Goal: Task Accomplishment & Management: Complete application form

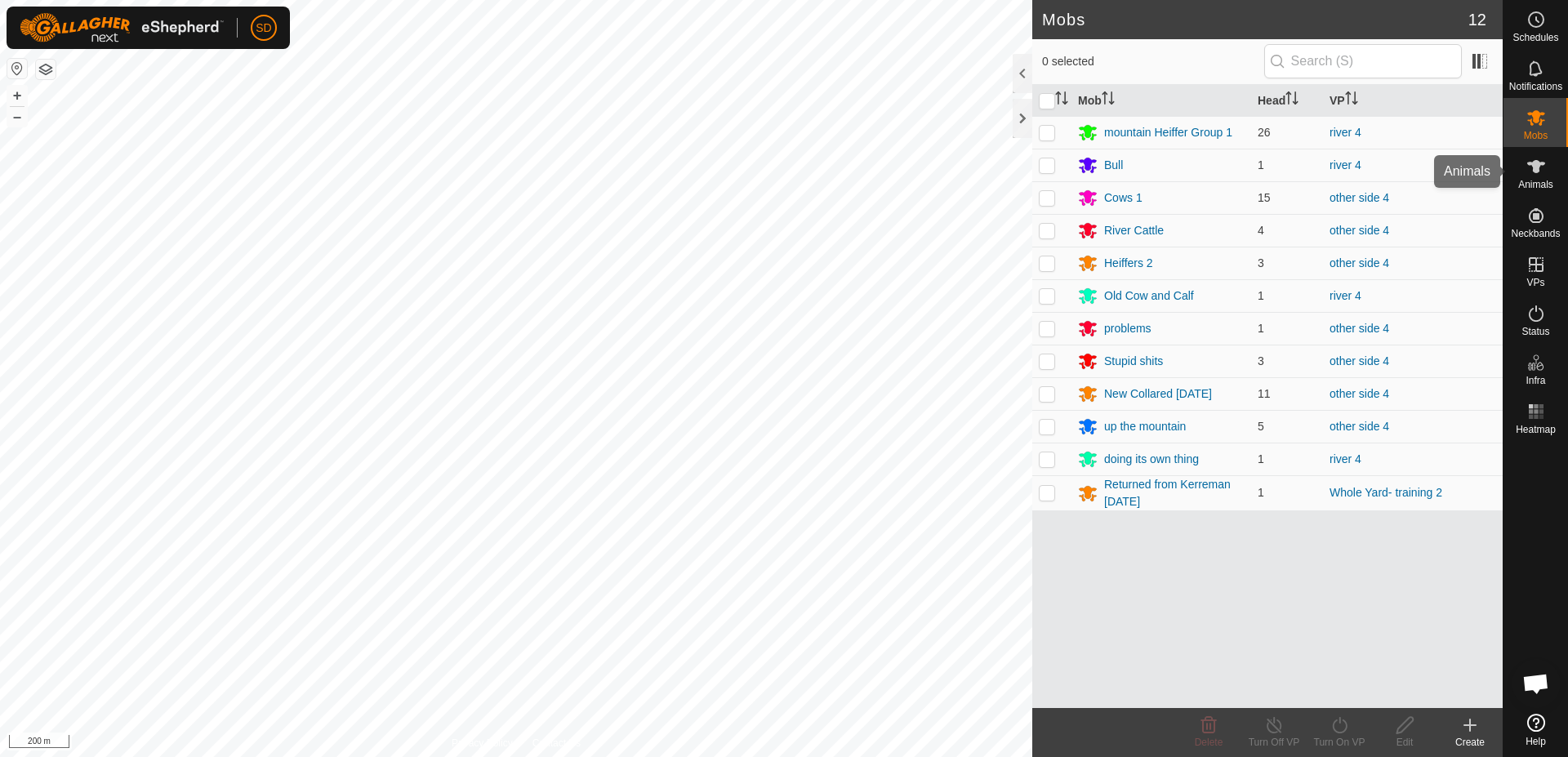
click at [1532, 176] on es-animals-svg-icon at bounding box center [1535, 166] width 29 height 26
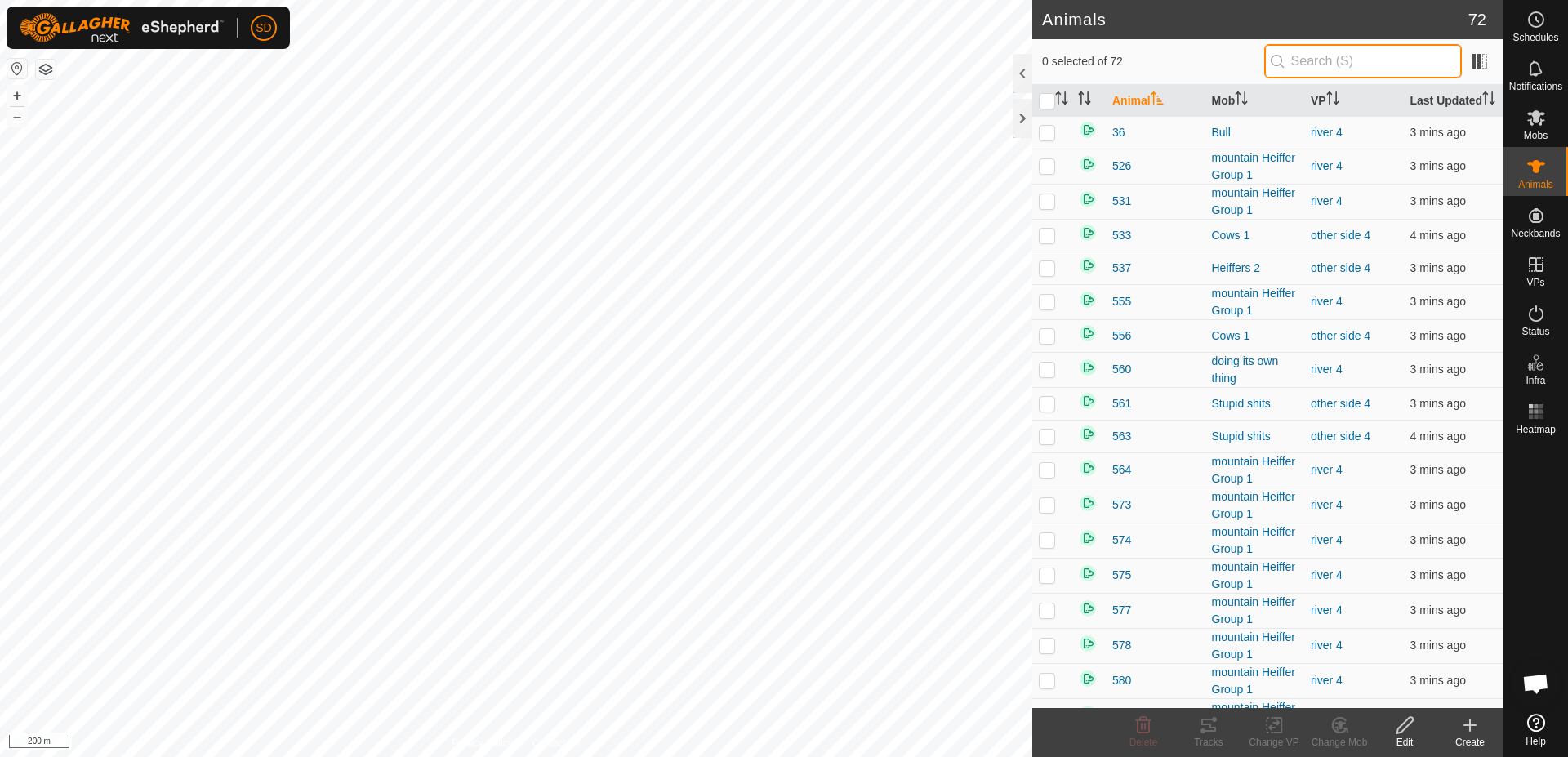
click at [1353, 62] on input "text" at bounding box center [1363, 61] width 198 height 34
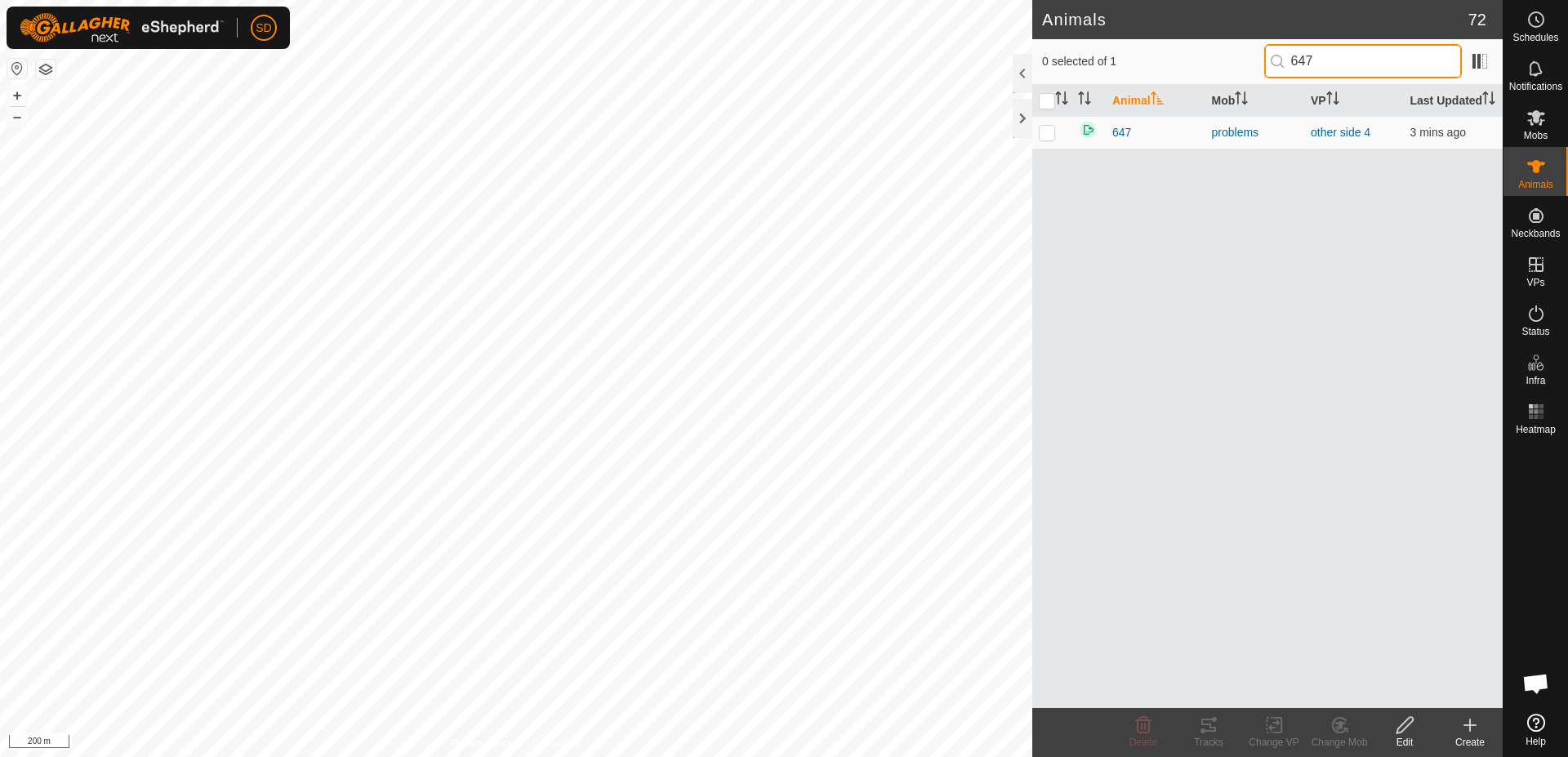
type input "647"
click at [1127, 141] on span "647" at bounding box center [1121, 132] width 18 height 17
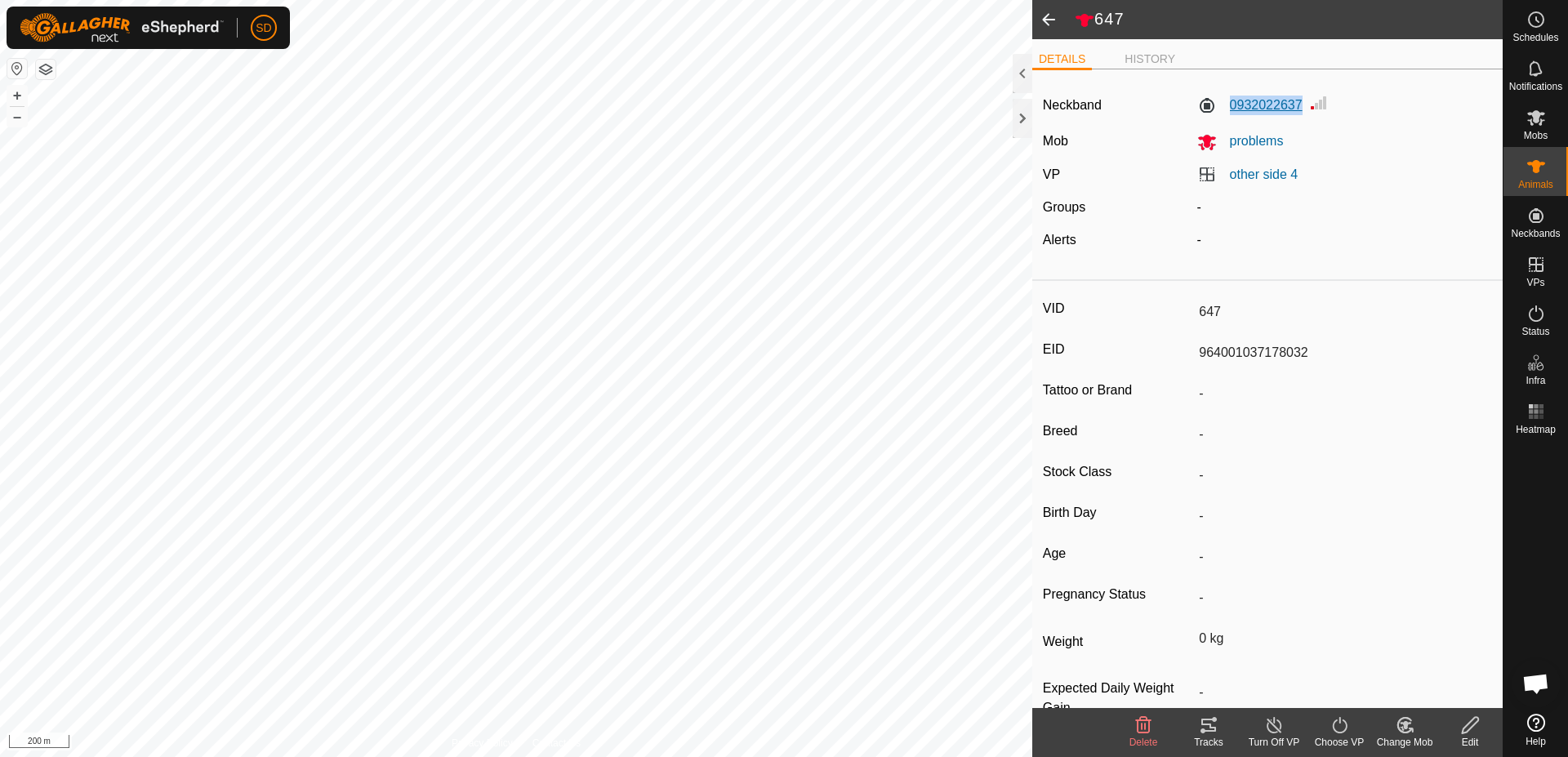
drag, startPoint x: 1299, startPoint y: 101, endPoint x: 1254, endPoint y: 101, distance: 45.0
click at [1225, 99] on div "0932022637" at bounding box center [1345, 106] width 309 height 25
copy label "0932022637"
click at [1046, 16] on span at bounding box center [1048, 19] width 33 height 39
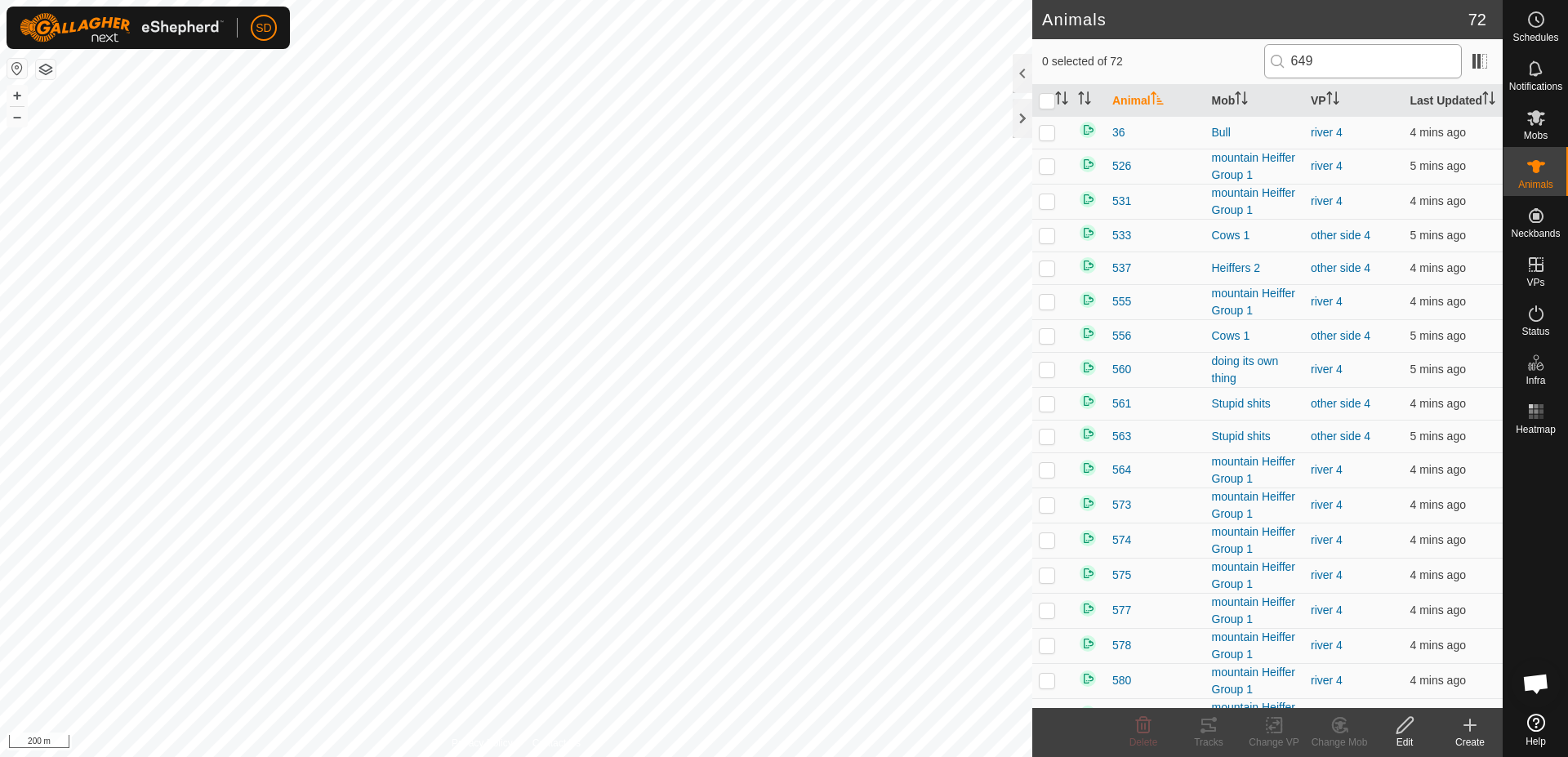
type input "649"
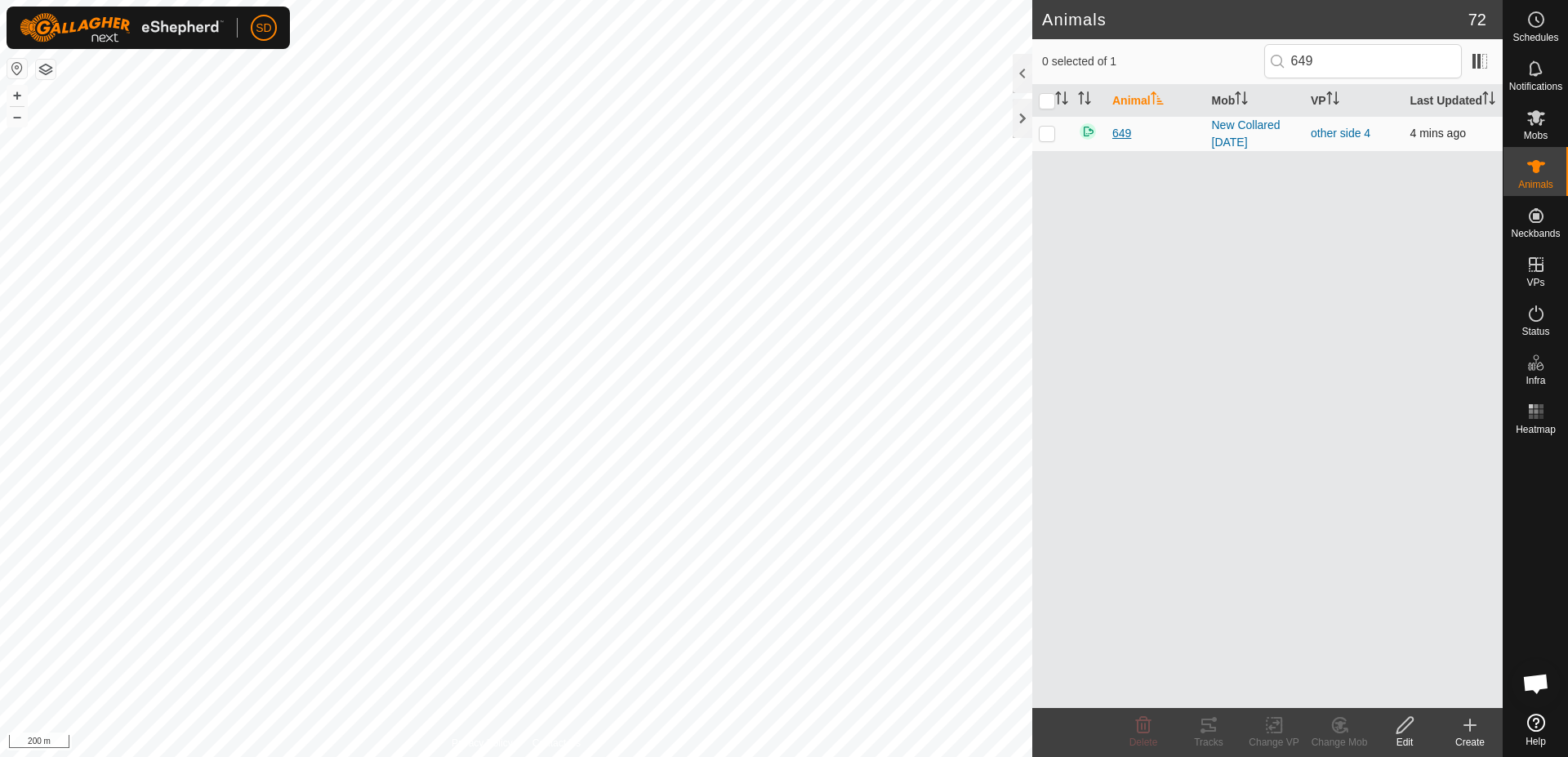
click at [1123, 142] on span "649" at bounding box center [1121, 133] width 18 height 17
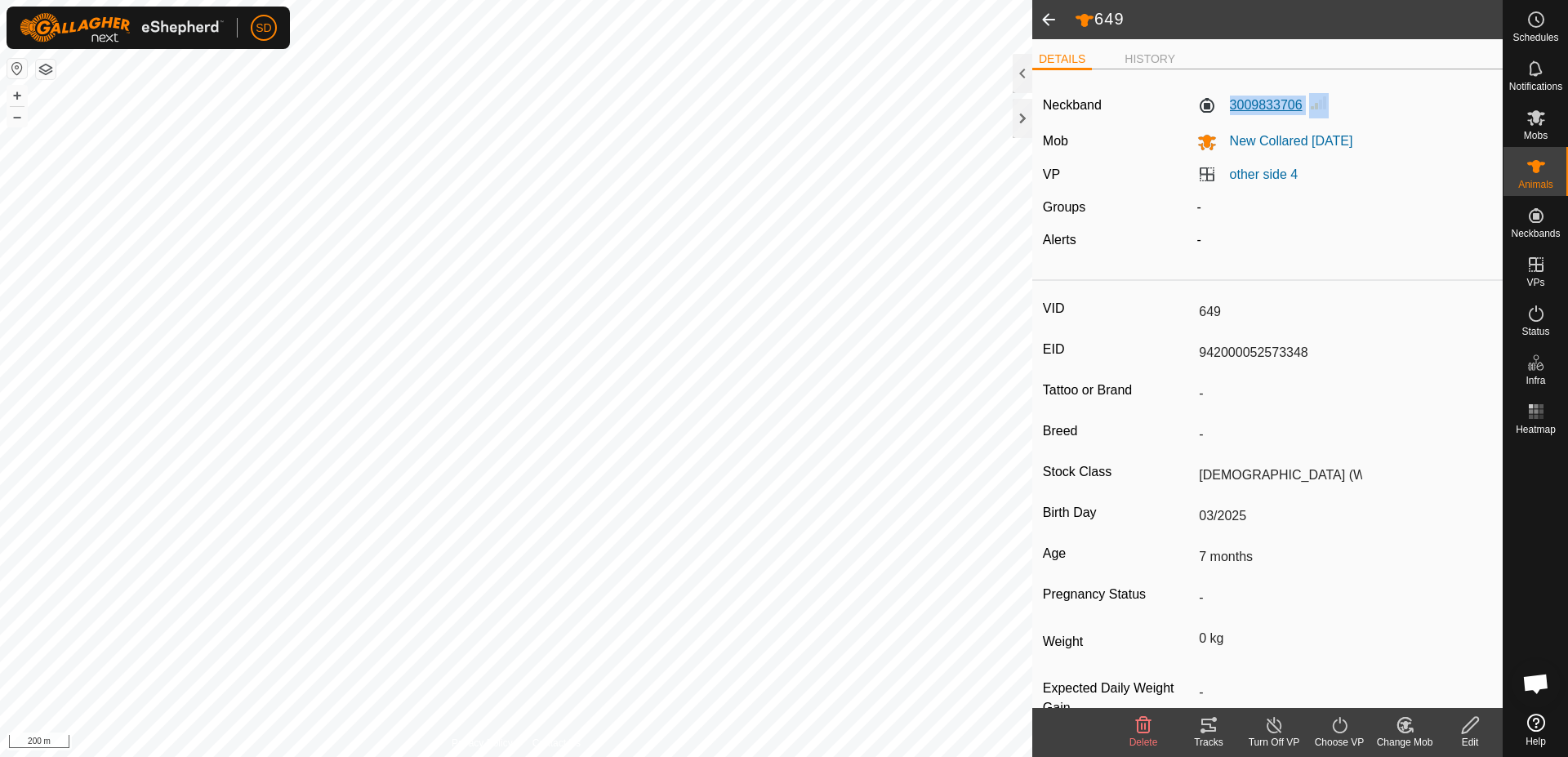
drag, startPoint x: 1290, startPoint y: 108, endPoint x: 1225, endPoint y: 102, distance: 65.3
click at [1225, 102] on div "3009833706" at bounding box center [1345, 106] width 309 height 25
copy label "3009833706"
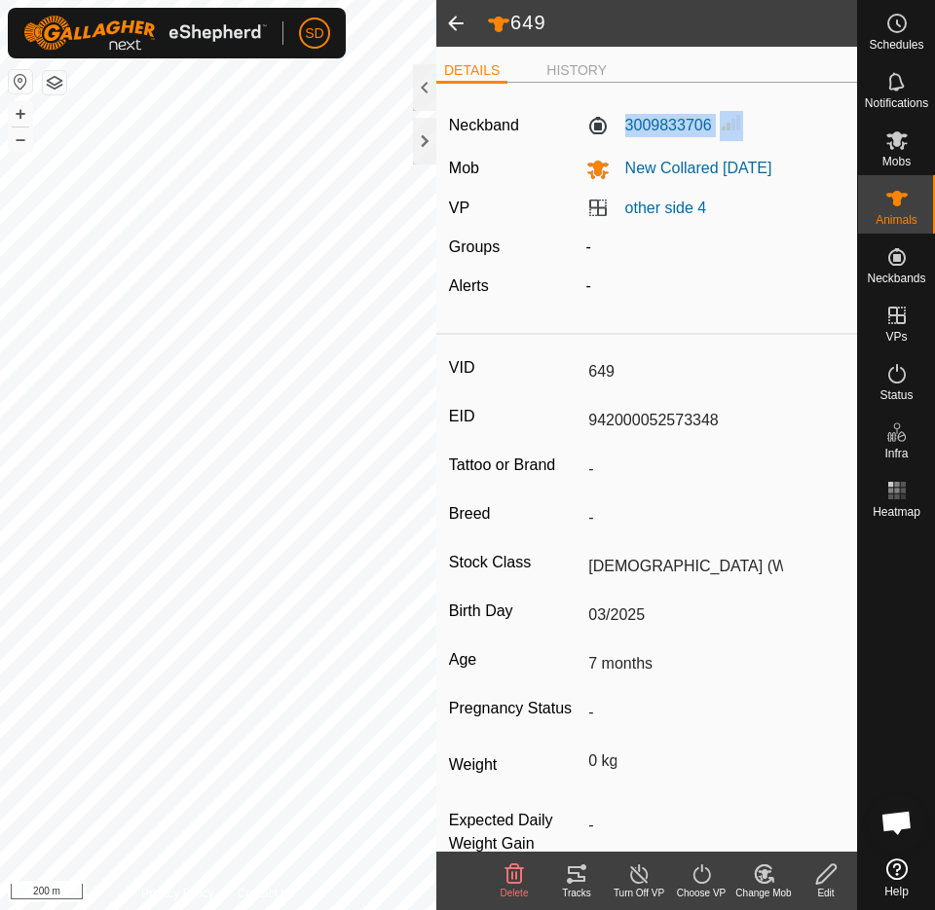
click at [445, 22] on span at bounding box center [455, 23] width 39 height 47
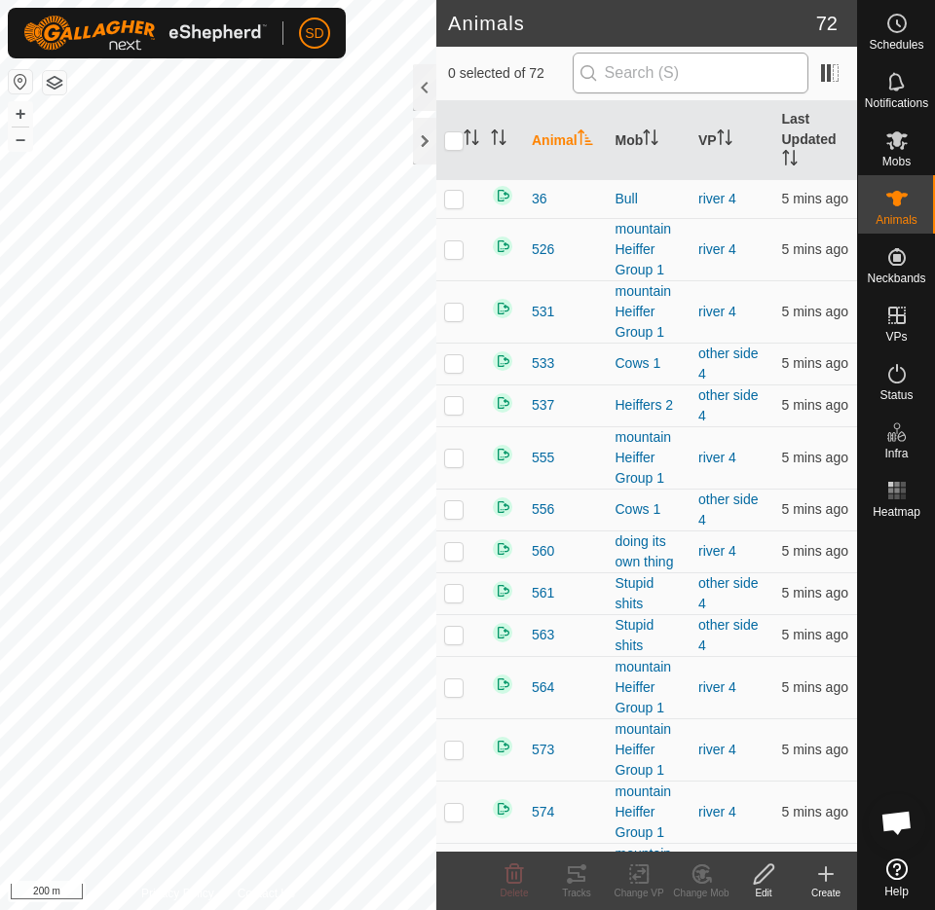
click at [666, 70] on input "text" at bounding box center [691, 73] width 236 height 41
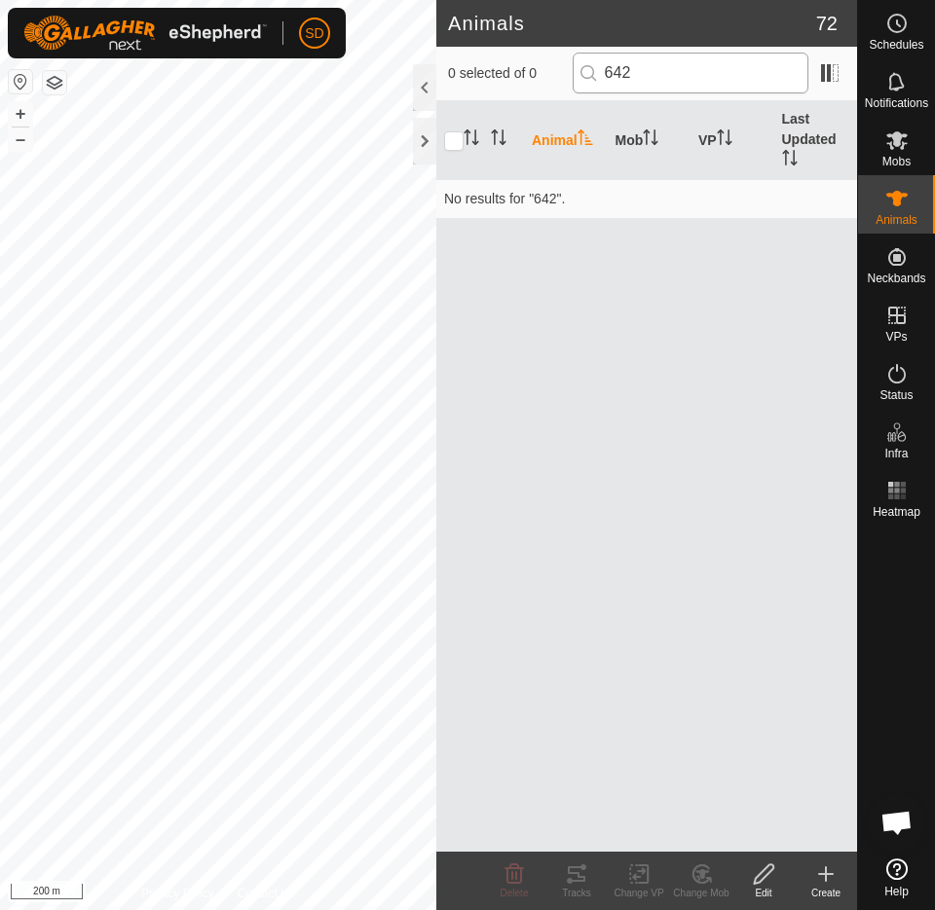
drag, startPoint x: 659, startPoint y: 74, endPoint x: 569, endPoint y: 78, distance: 90.6
click at [573, 78] on input "642" at bounding box center [691, 73] width 236 height 41
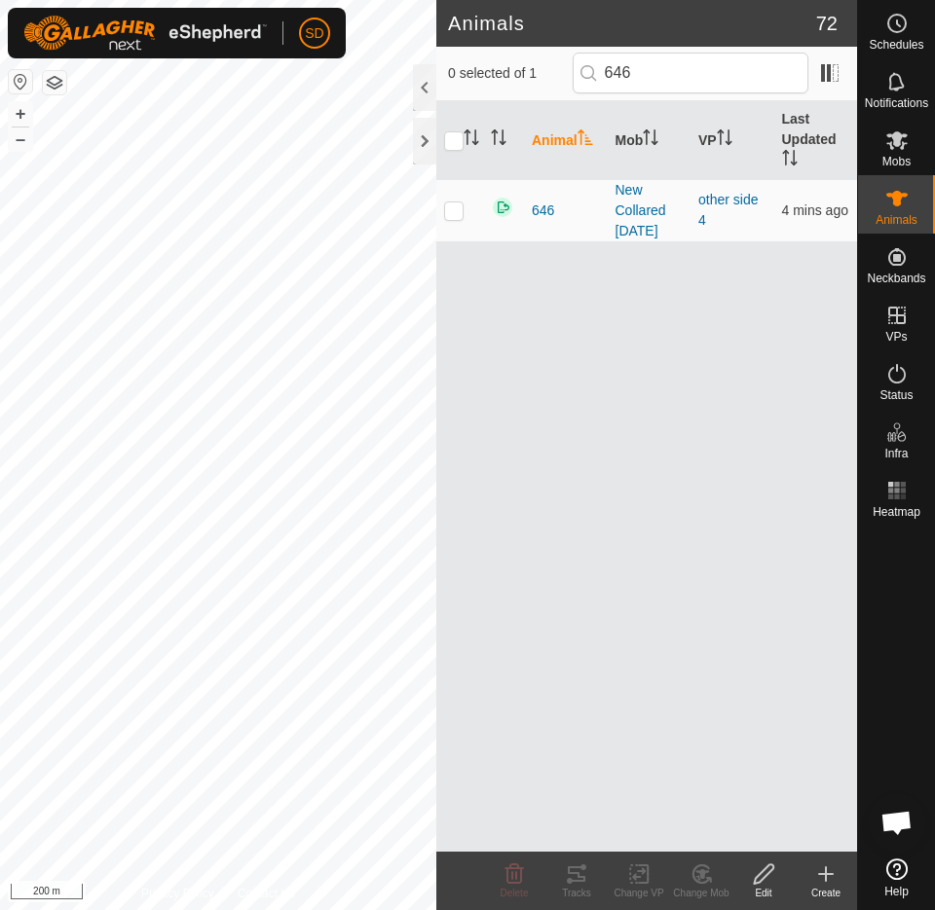
type input "646"
click at [545, 215] on span "646" at bounding box center [543, 211] width 22 height 20
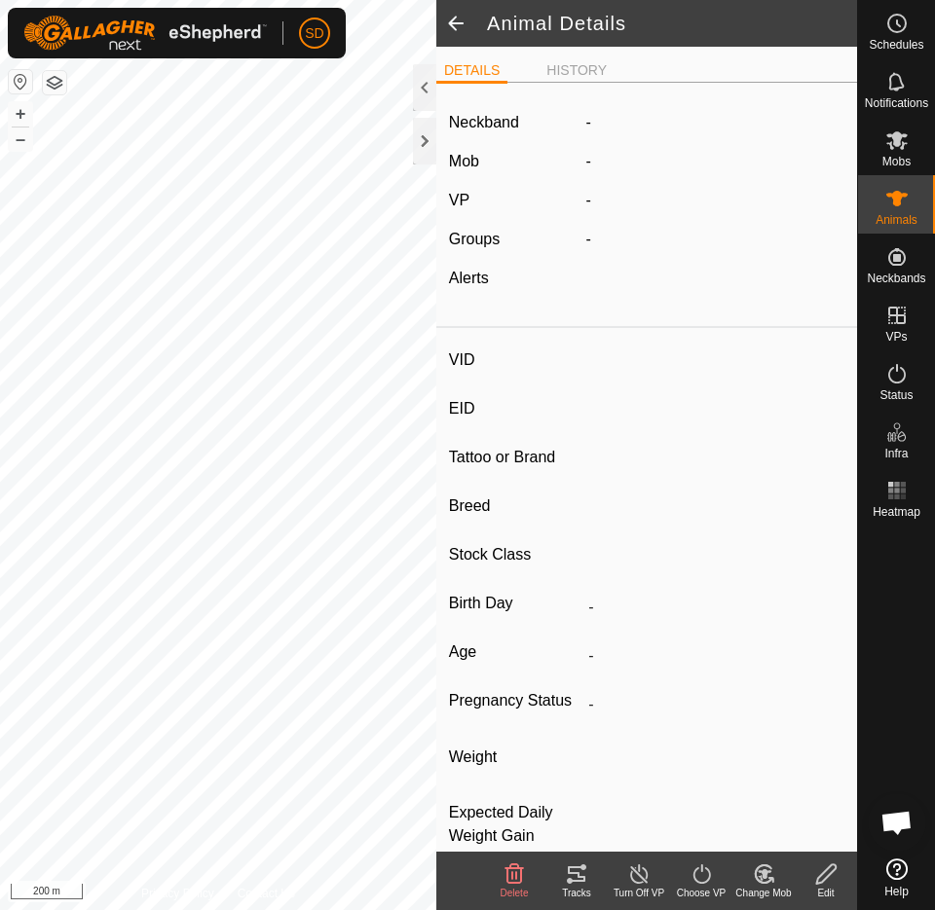
type input "646"
type input "-"
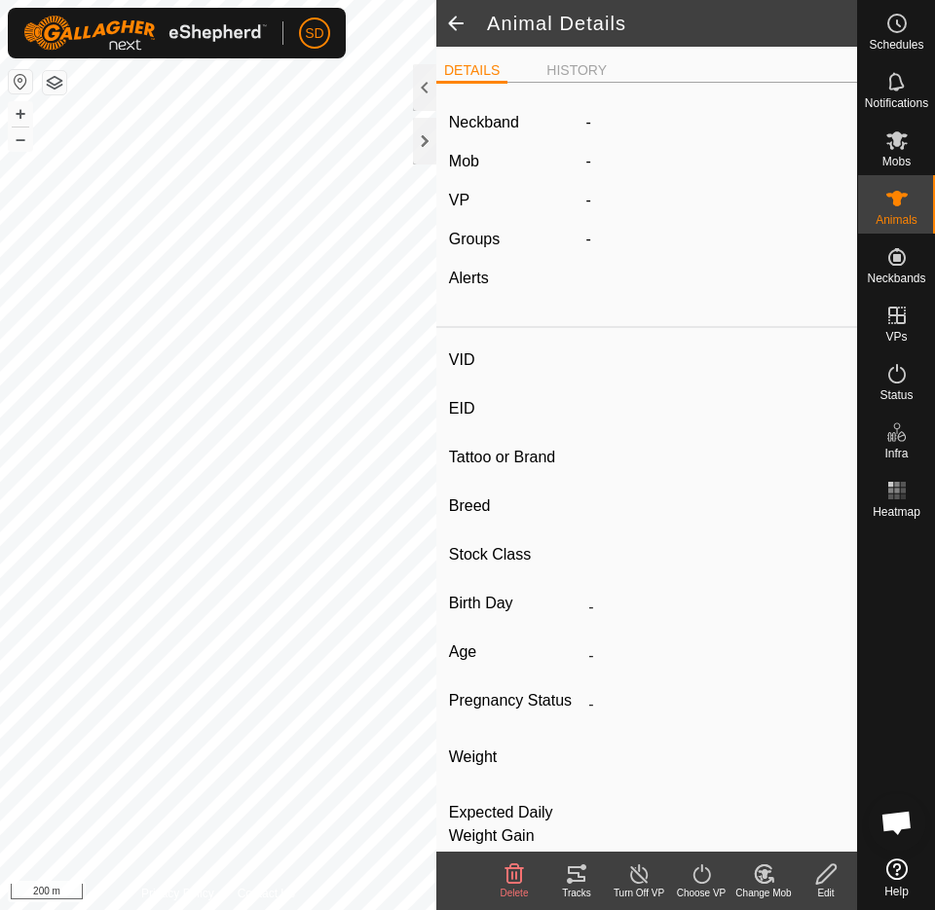
type input "0 kg"
type input "-"
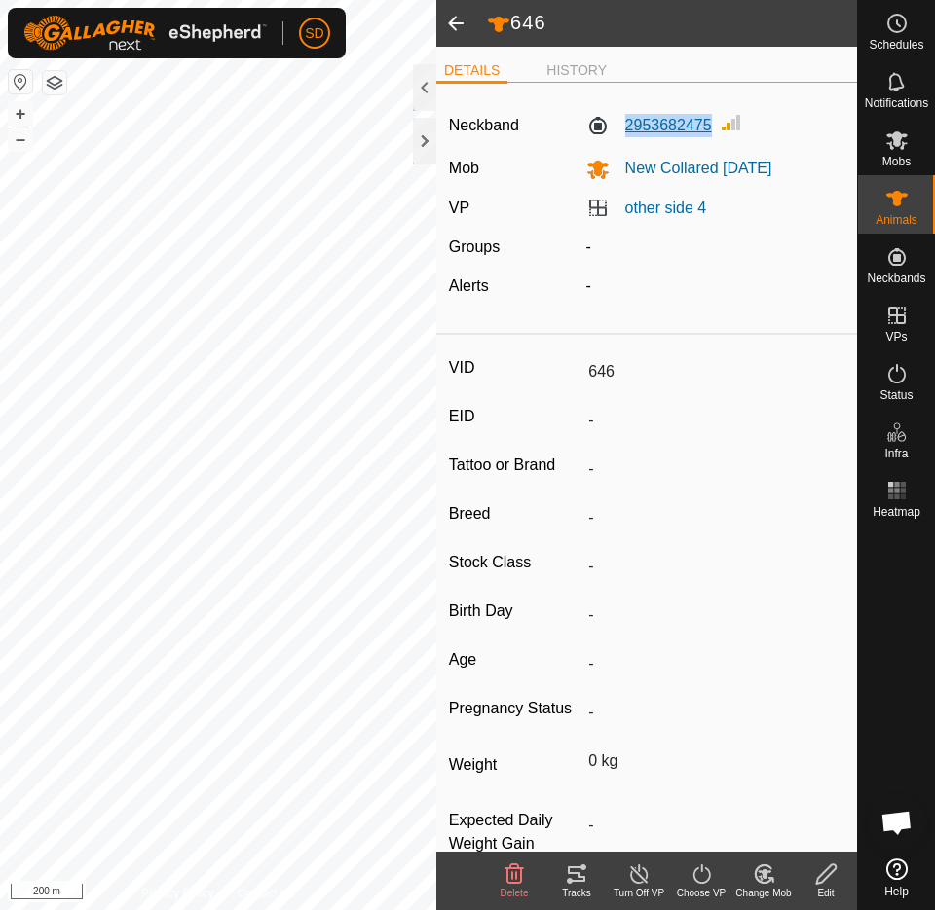
drag, startPoint x: 706, startPoint y: 129, endPoint x: 617, endPoint y: 127, distance: 88.6
click at [617, 127] on div "2953682475" at bounding box center [715, 126] width 275 height 30
copy label "2953682475"
click at [460, 26] on span at bounding box center [455, 23] width 39 height 47
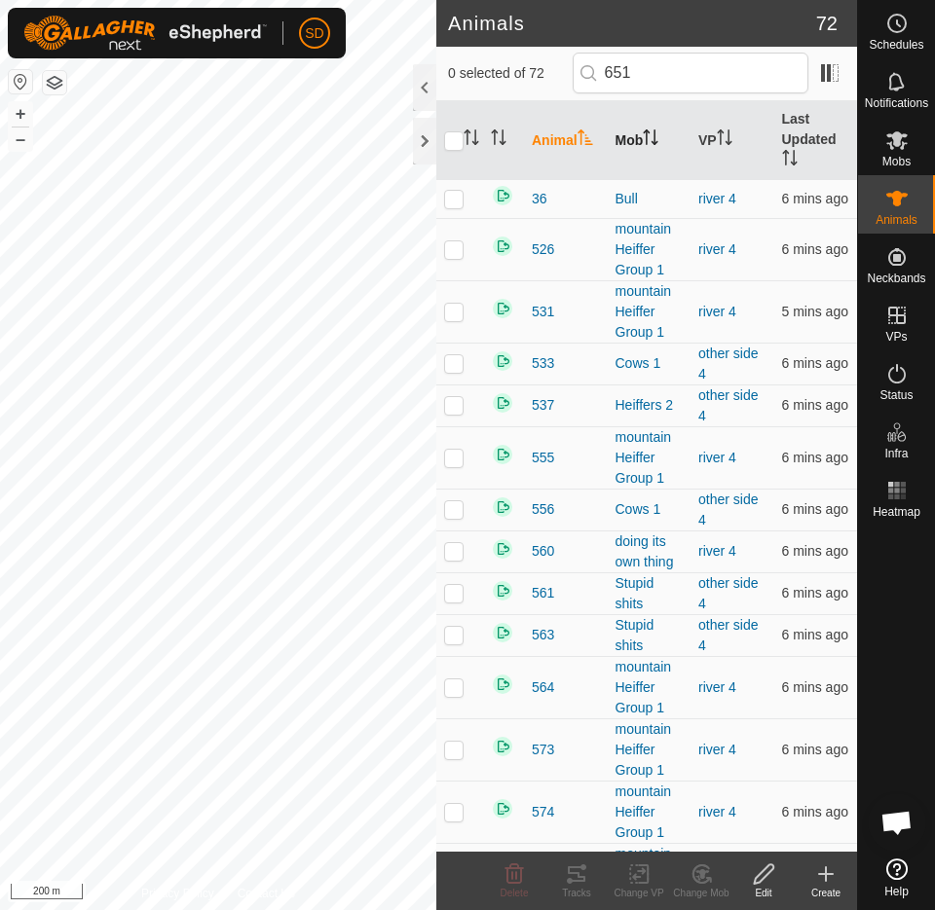
type input "651"
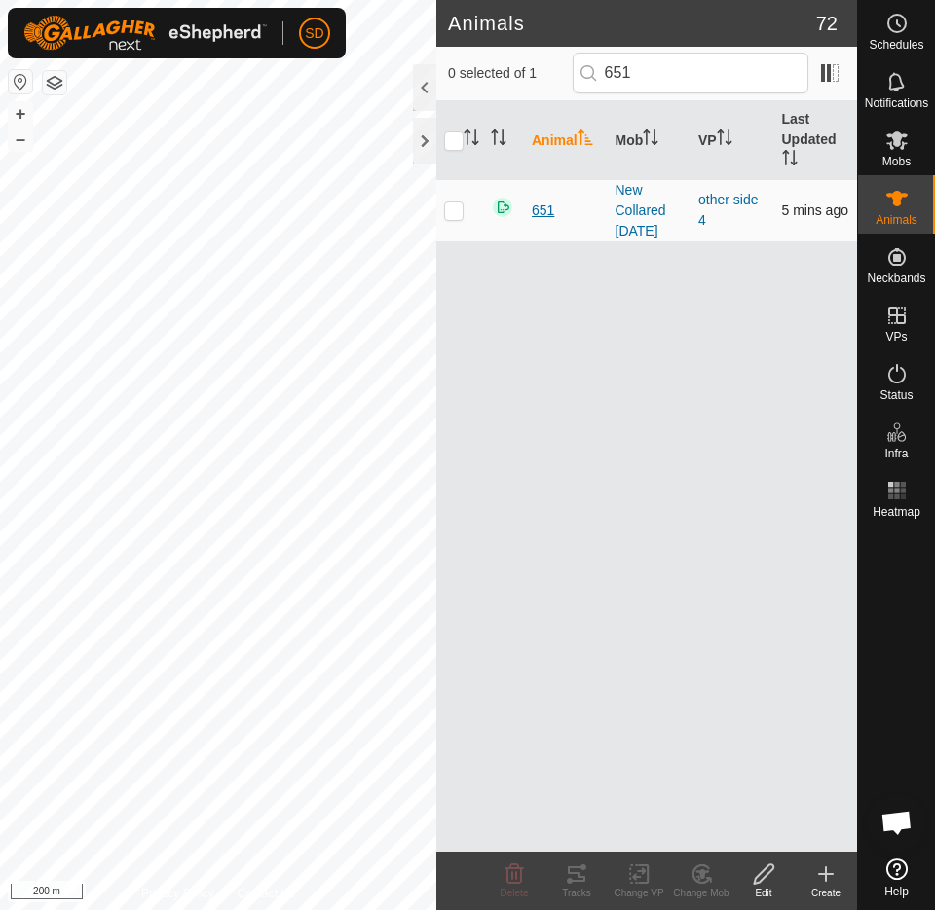
click at [538, 208] on span "651" at bounding box center [543, 211] width 22 height 20
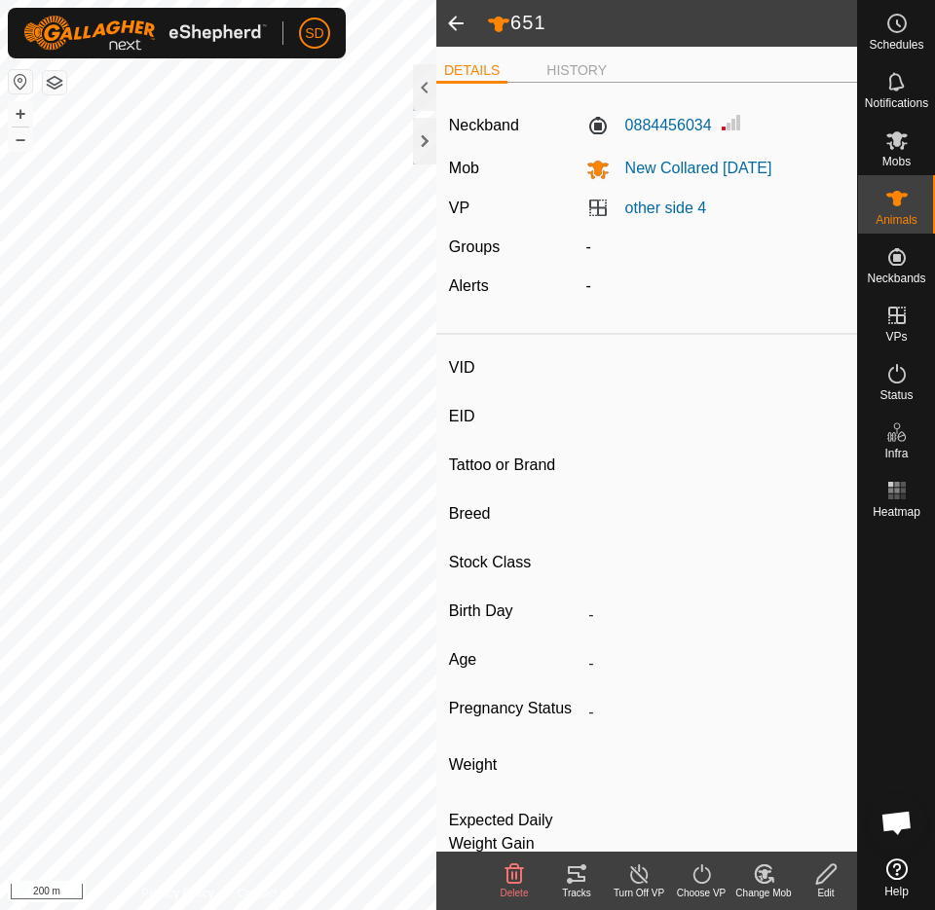
type input "651"
type input "942000052572988"
type input "-"
type input "Santa"
type input "Desexed [DEMOGRAPHIC_DATA] (Steer)"
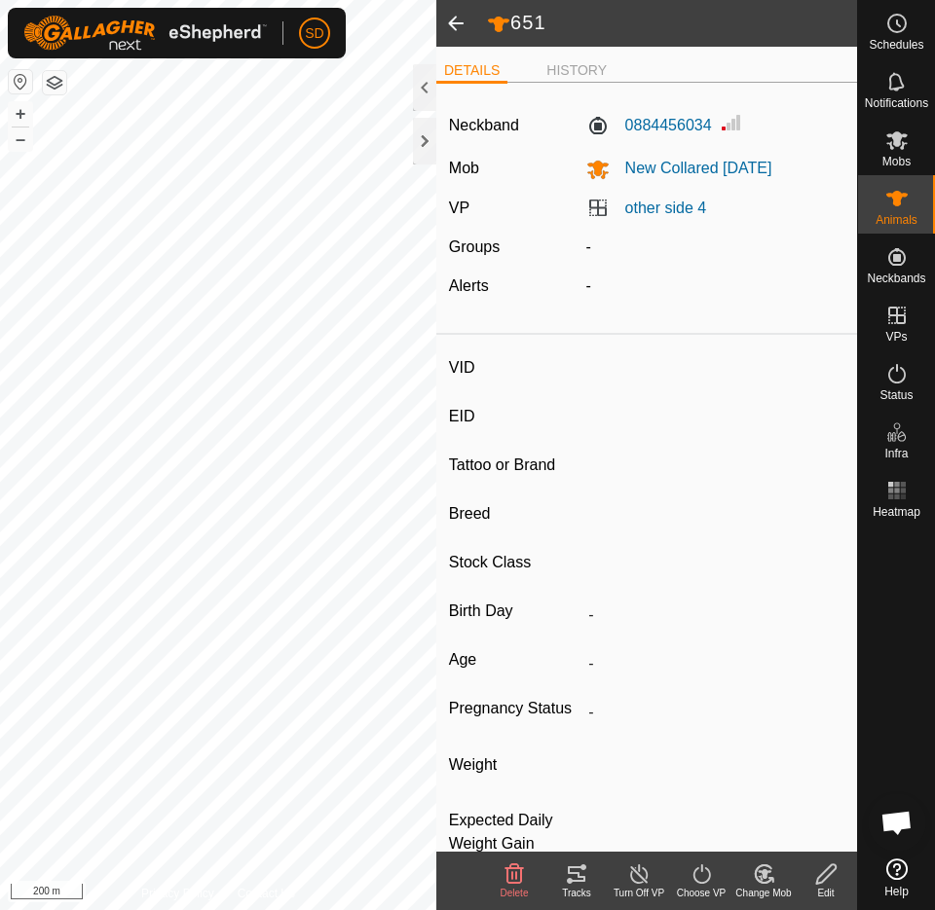
type input "03/2025"
type input "7 months"
type input "0 kg"
type input "-"
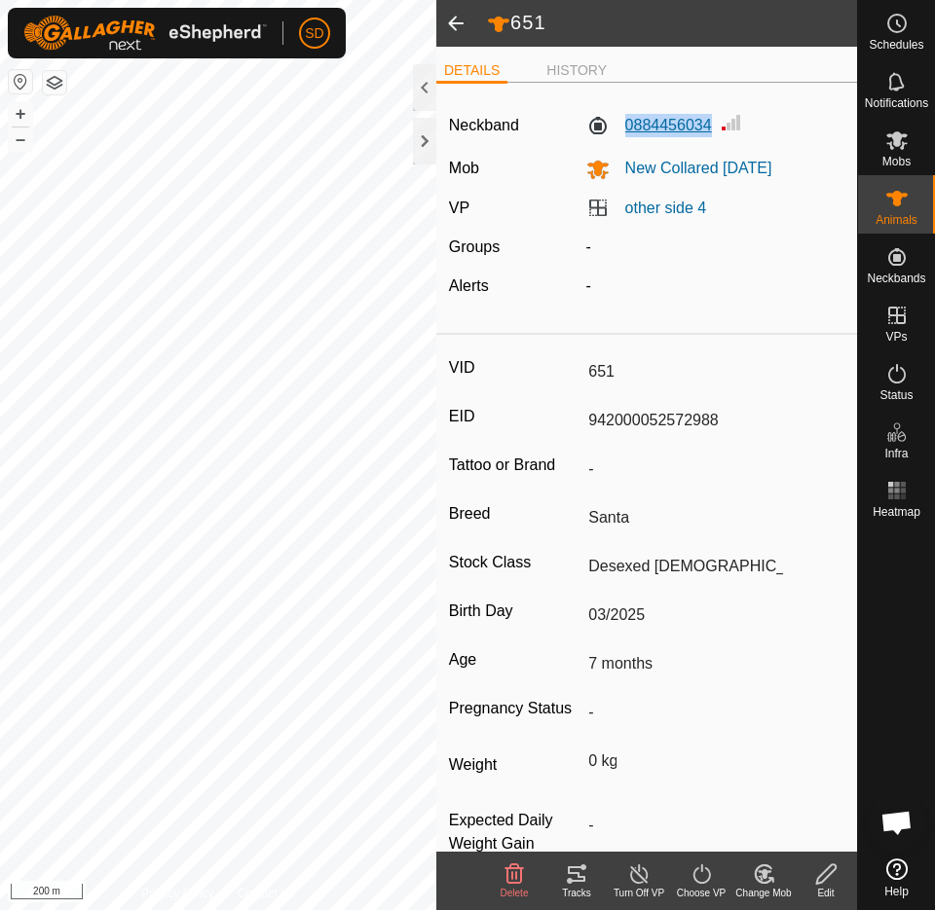
drag, startPoint x: 709, startPoint y: 122, endPoint x: 622, endPoint y: 128, distance: 86.9
click at [622, 128] on div "0884456034" at bounding box center [715, 126] width 275 height 30
copy label "0884456034"
click at [453, 22] on span at bounding box center [455, 23] width 39 height 47
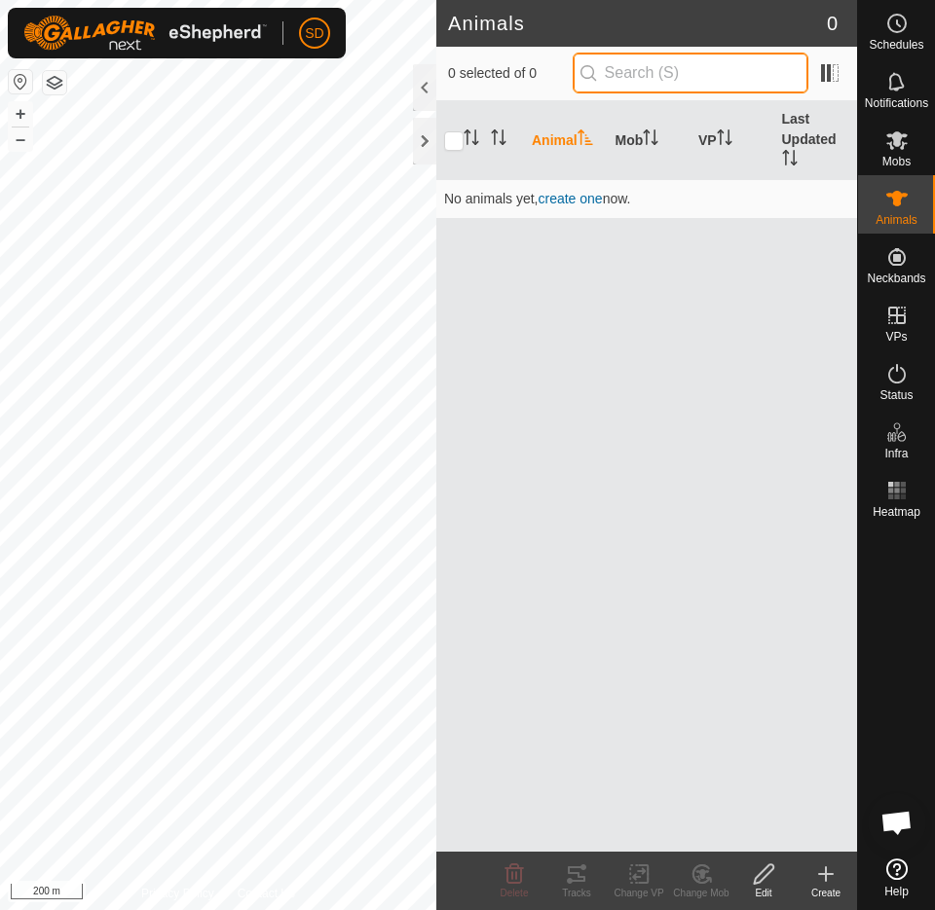
click at [724, 67] on input "text" at bounding box center [691, 73] width 236 height 41
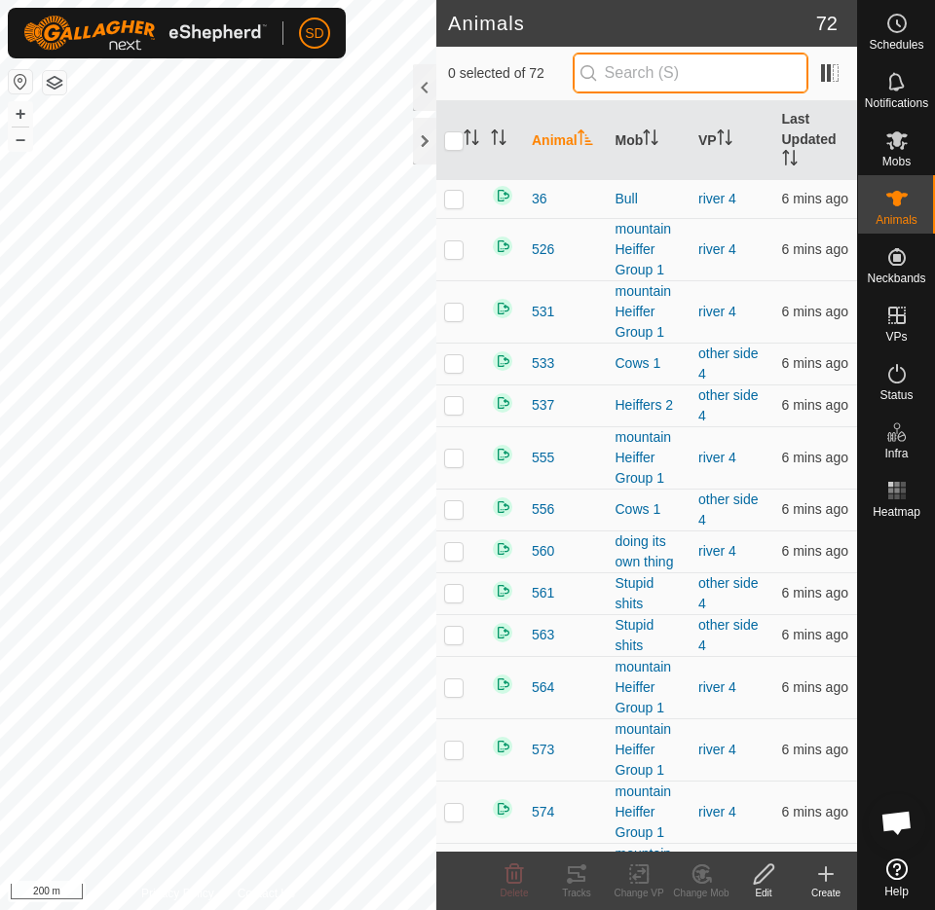
click at [683, 85] on input "text" at bounding box center [691, 73] width 236 height 41
type input "665"
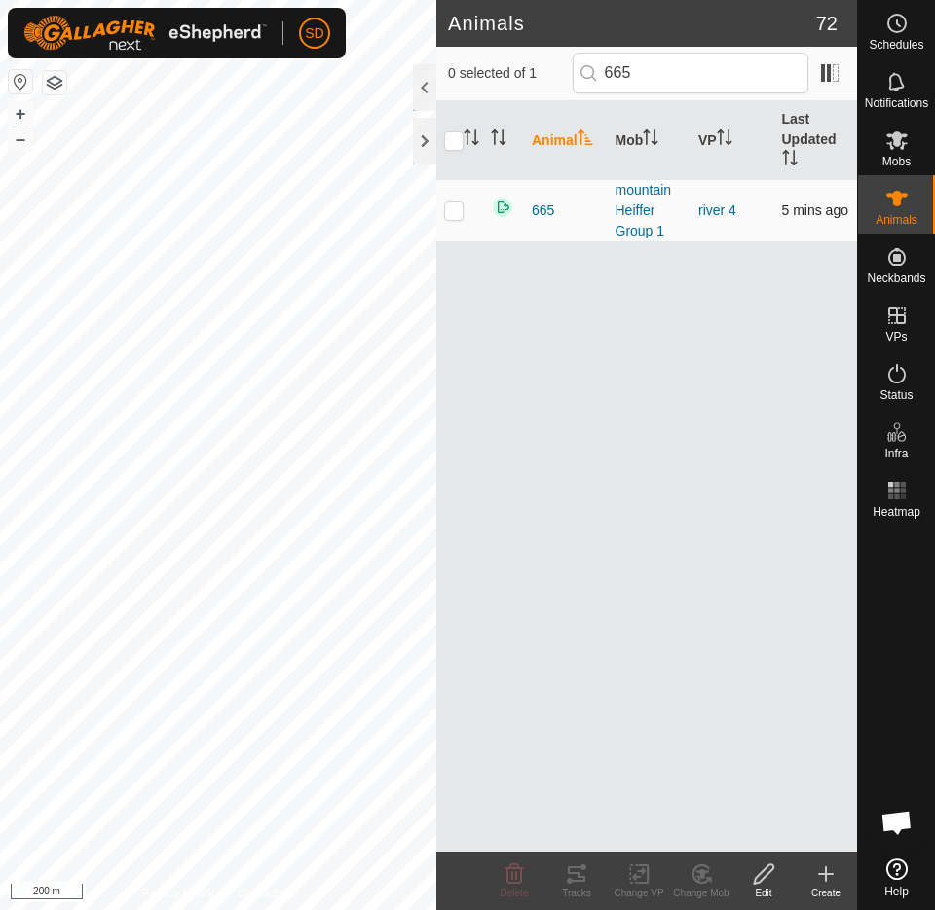
click at [527, 211] on td "665" at bounding box center [566, 210] width 84 height 62
click at [538, 209] on span "665" at bounding box center [543, 211] width 22 height 20
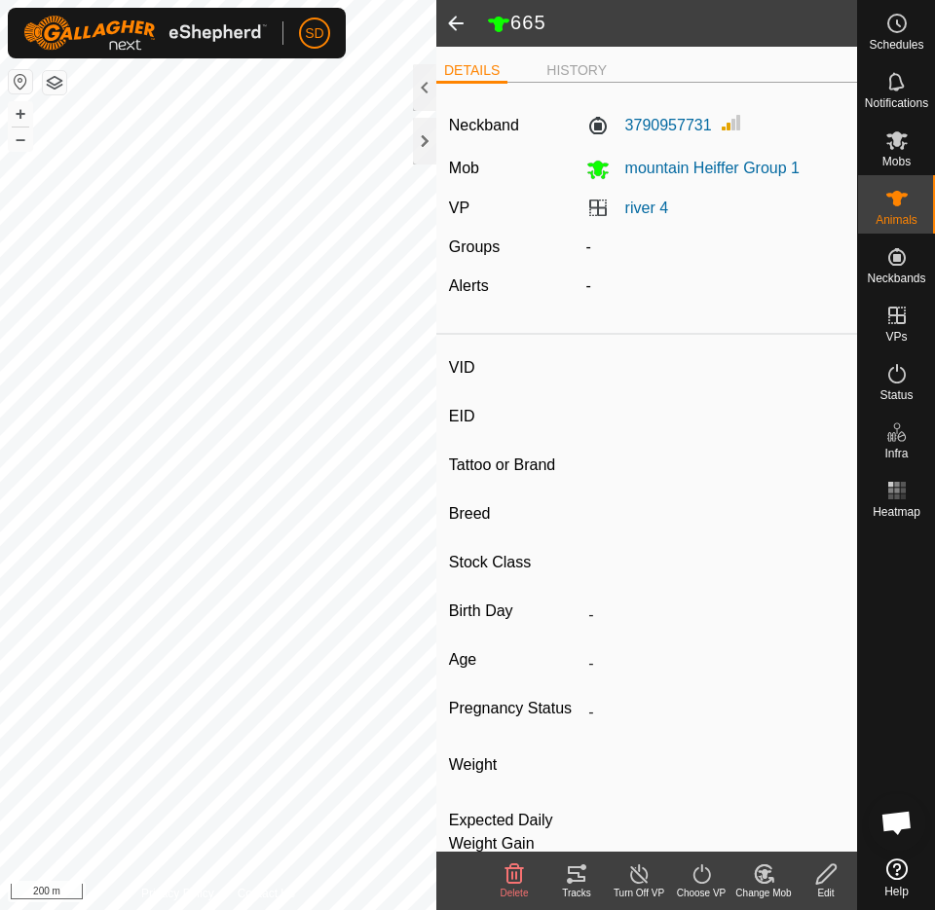
type input "665"
type input "942000052574079"
type input "-"
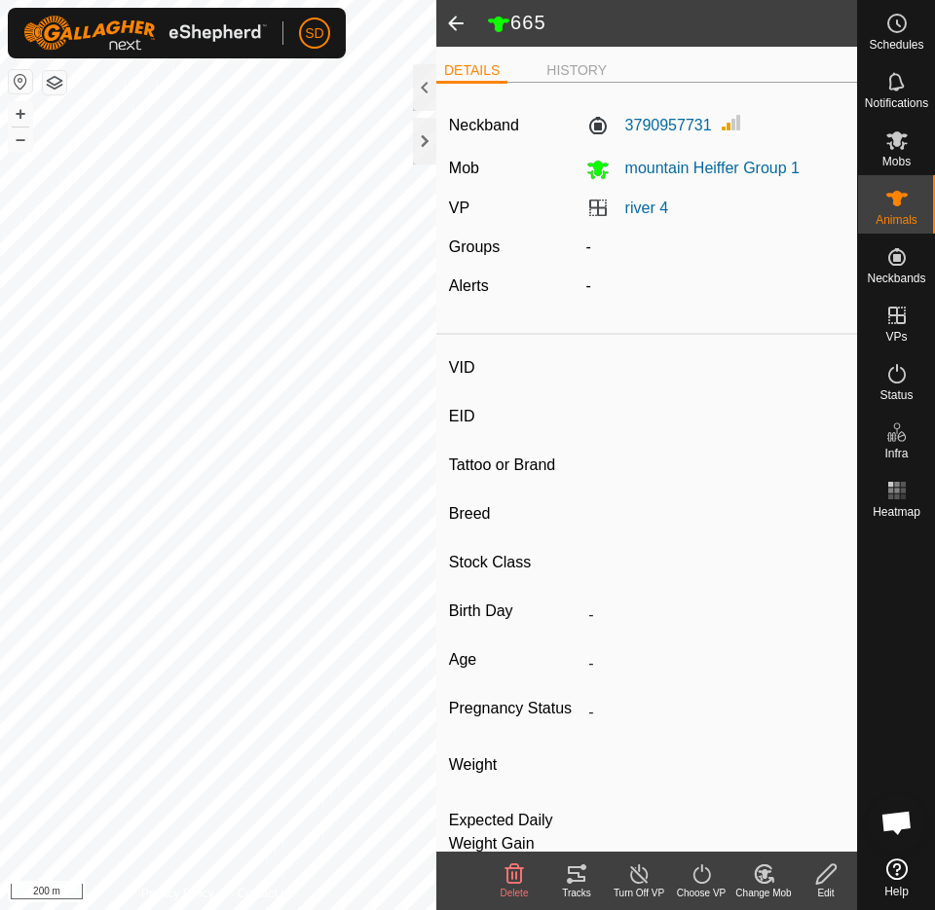
type input "0 kg"
type input "-"
drag, startPoint x: 708, startPoint y: 124, endPoint x: 604, endPoint y: 124, distance: 104.2
click at [604, 124] on div "3790957731" at bounding box center [715, 126] width 275 height 30
copy label "3790957731"
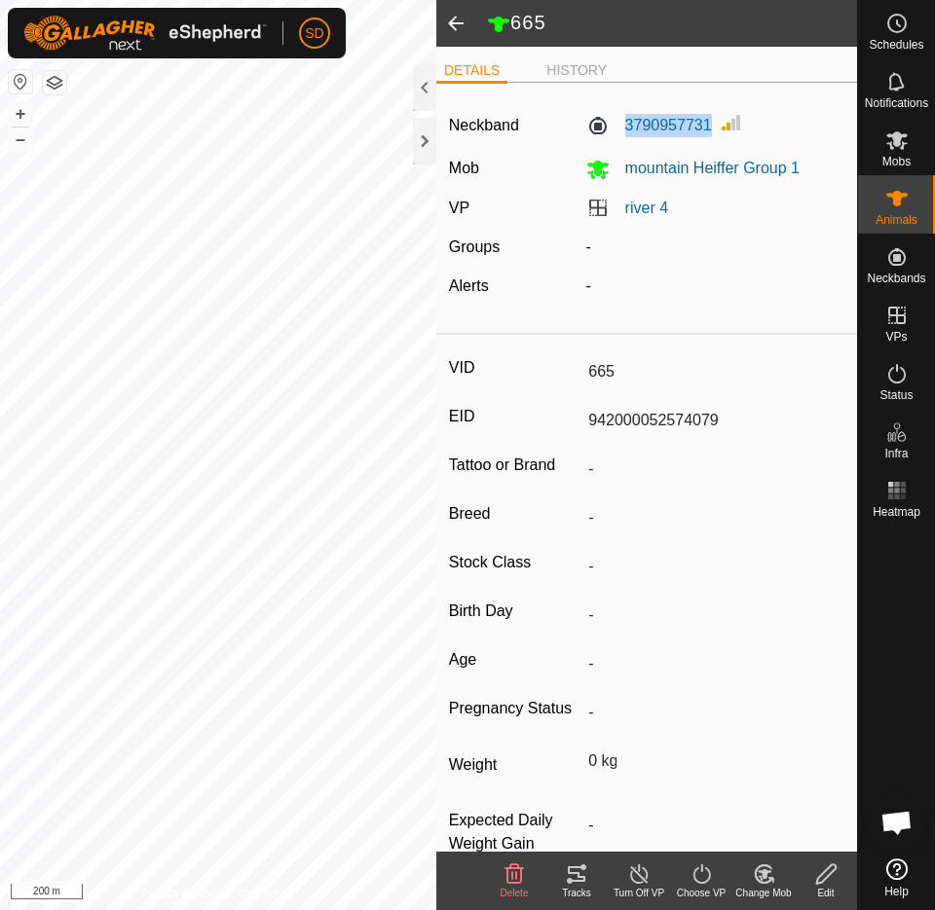
click at [454, 28] on span at bounding box center [455, 23] width 39 height 47
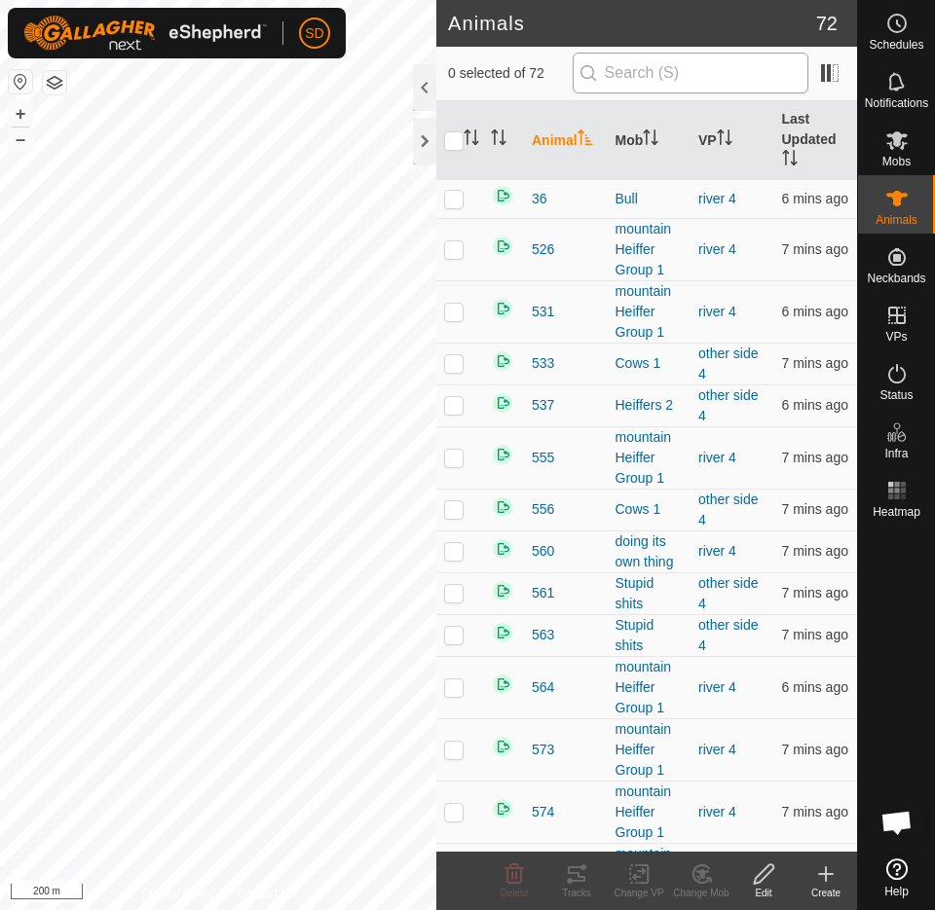
click at [636, 75] on input "text" at bounding box center [691, 73] width 236 height 41
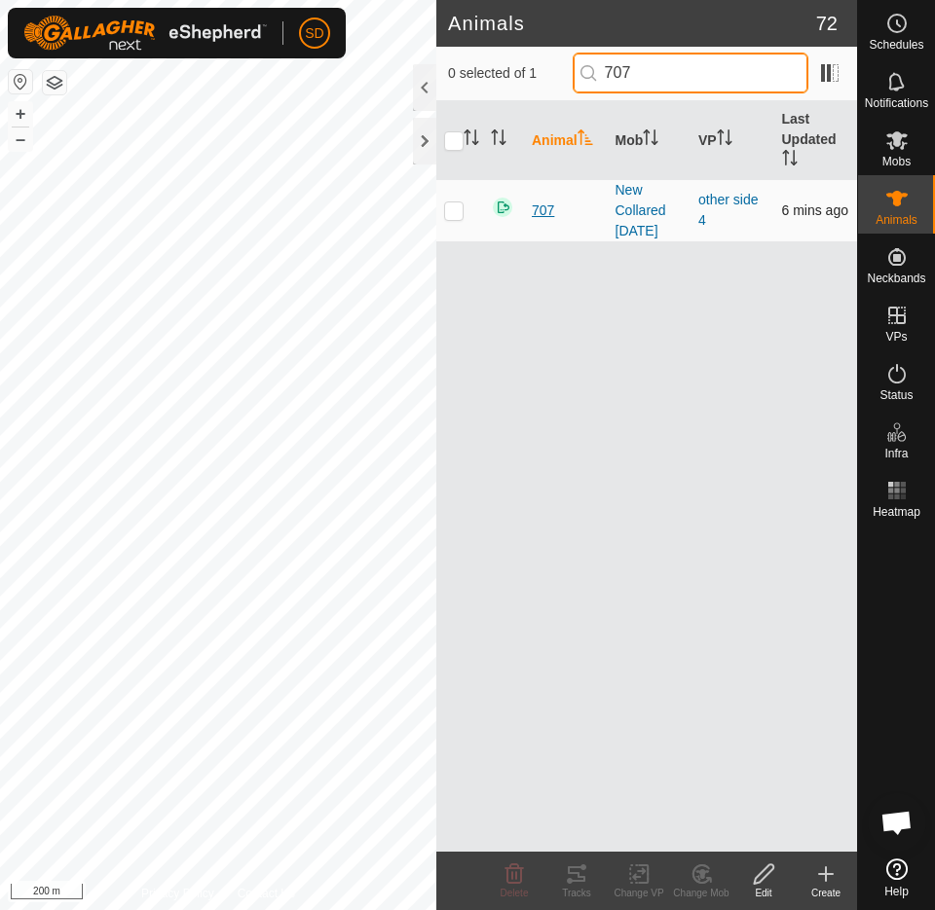
type input "707"
click at [537, 213] on span "707" at bounding box center [543, 211] width 22 height 20
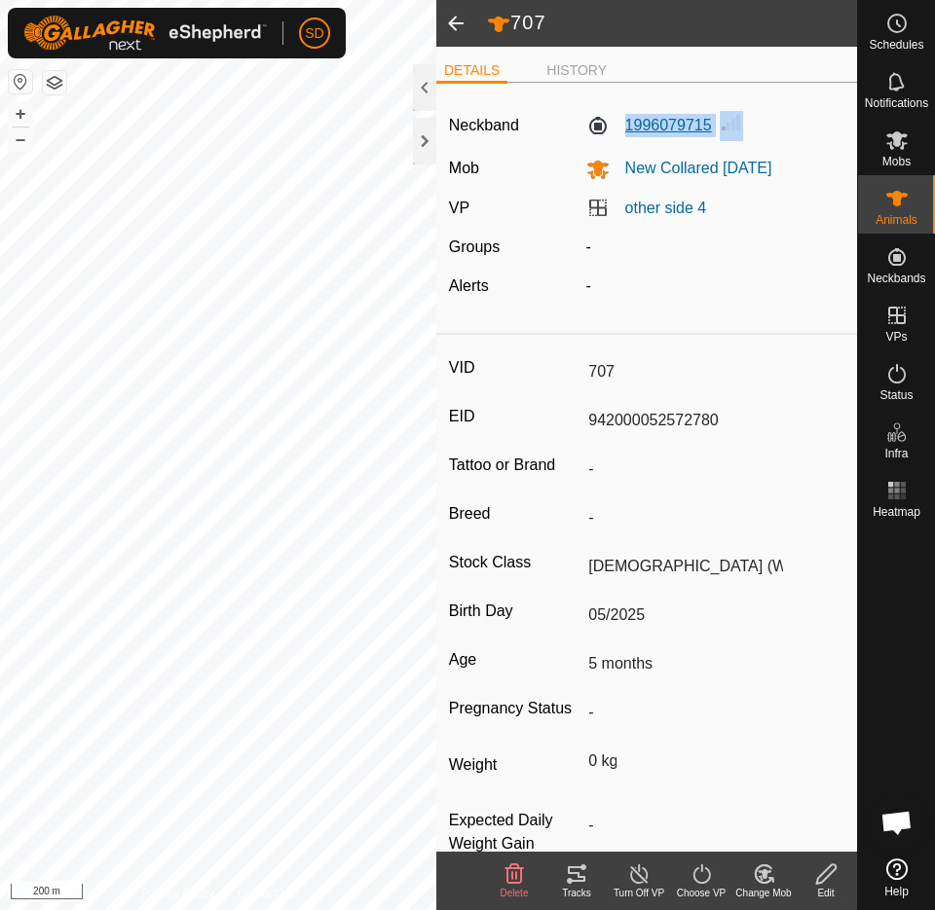
drag, startPoint x: 711, startPoint y: 124, endPoint x: 616, endPoint y: 119, distance: 94.6
click at [616, 119] on div "1996079715" at bounding box center [715, 126] width 275 height 30
copy label "1996079715"
click at [459, 25] on span at bounding box center [455, 23] width 39 height 47
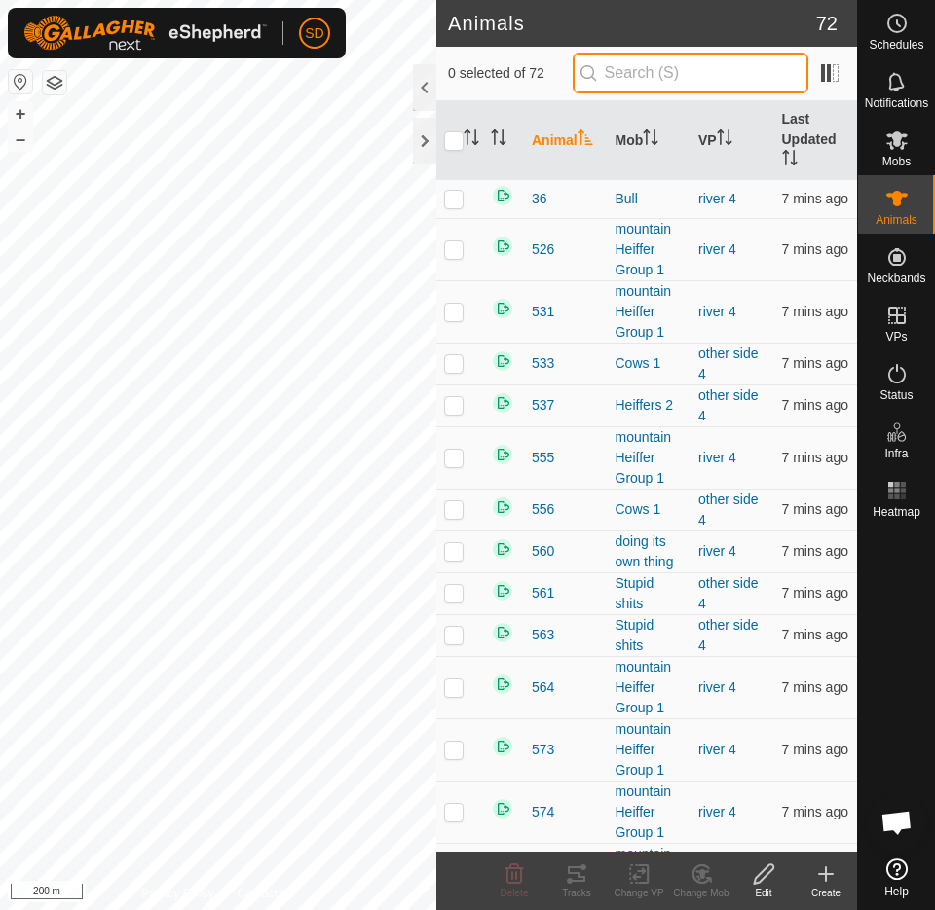
click at [666, 76] on input "text" at bounding box center [691, 73] width 236 height 41
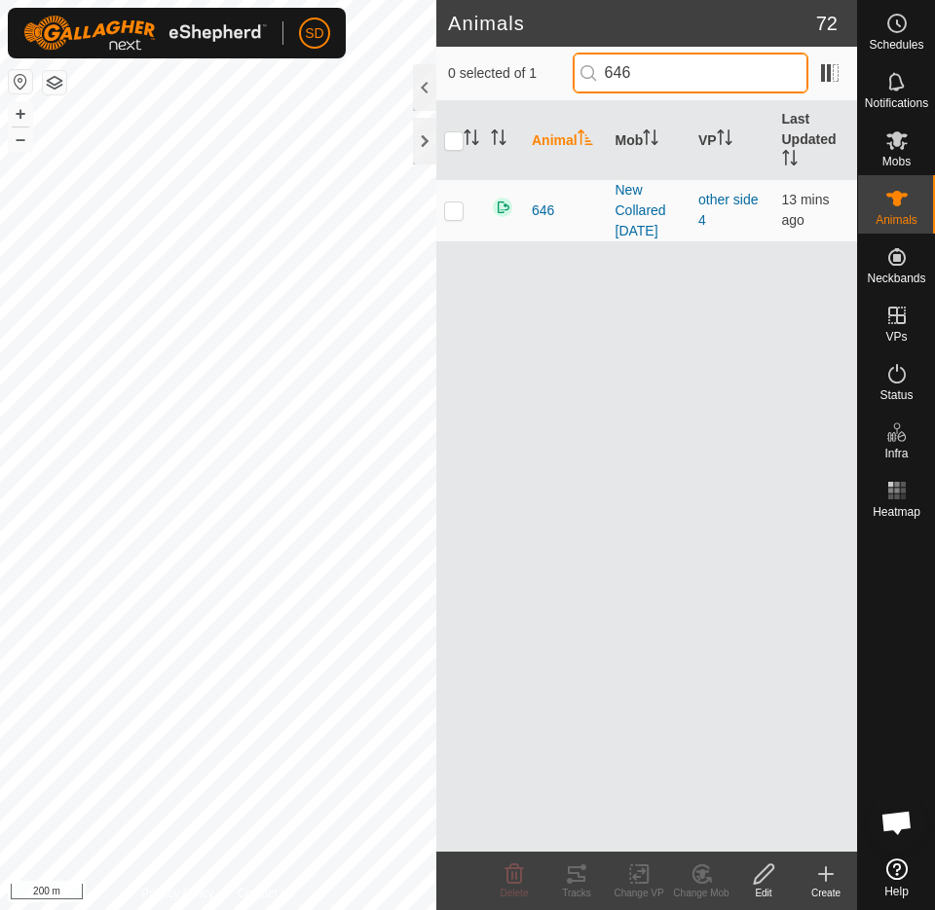
drag, startPoint x: 669, startPoint y: 70, endPoint x: 516, endPoint y: 66, distance: 152.9
click at [582, 70] on input "646" at bounding box center [691, 73] width 236 height 41
type input "695"
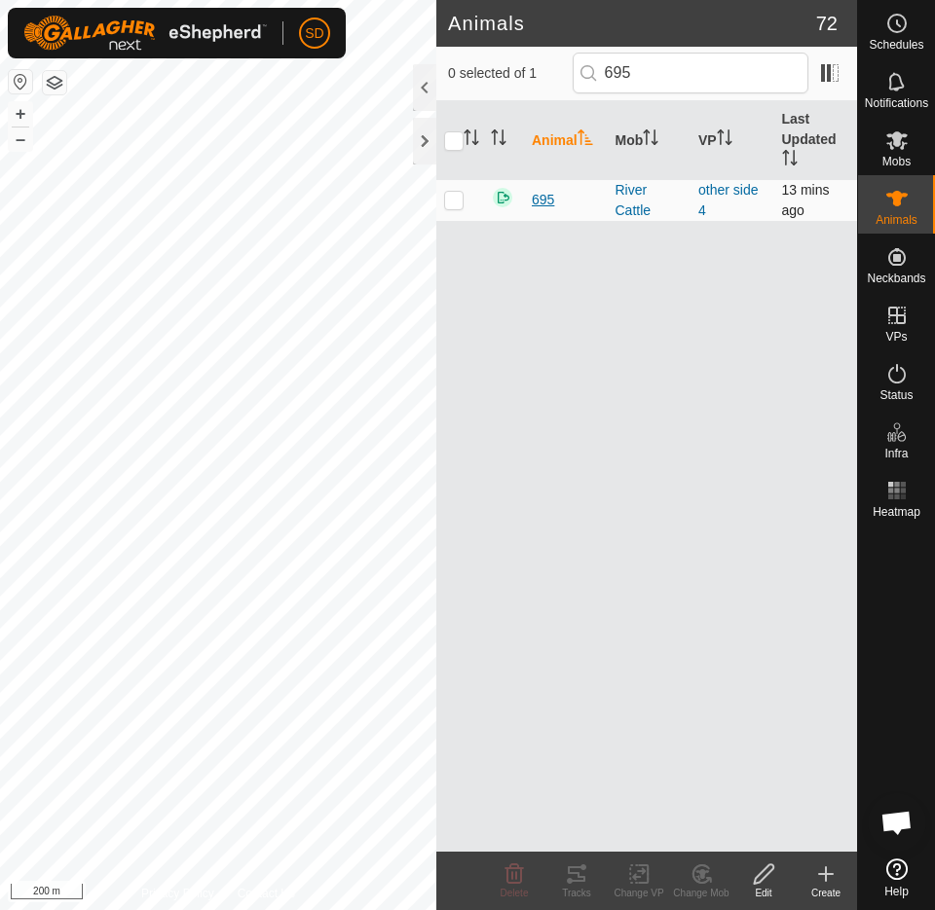
click at [537, 204] on span "695" at bounding box center [543, 200] width 22 height 20
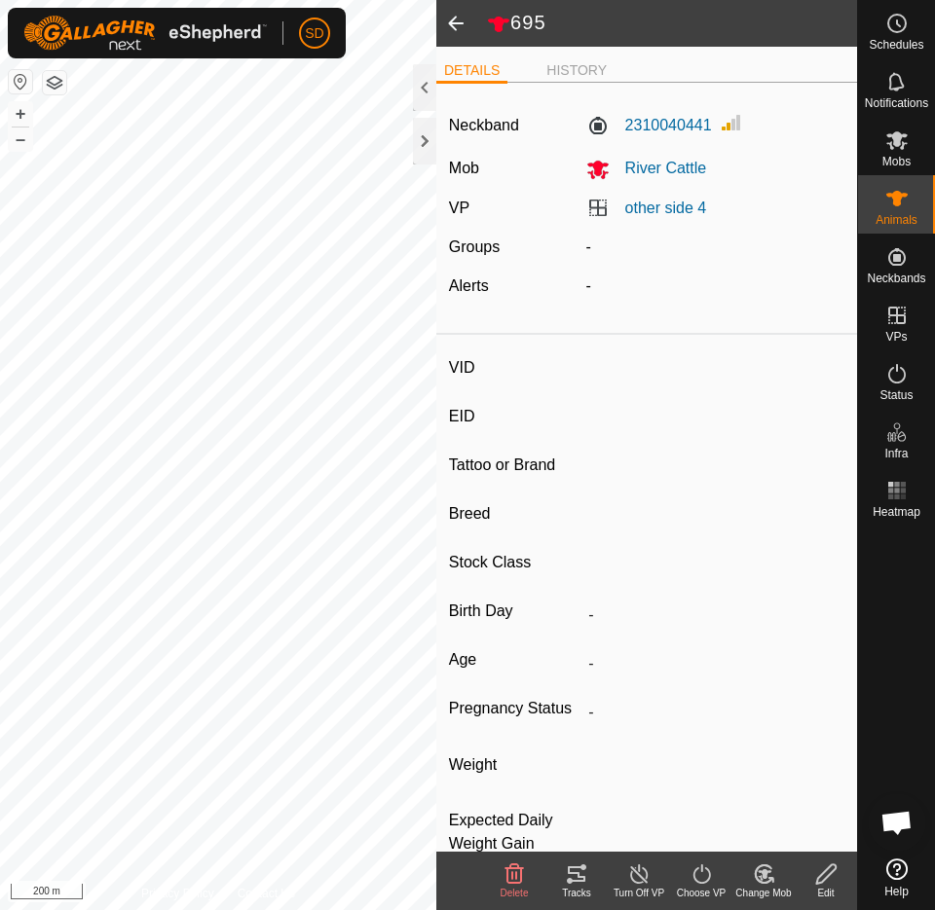
type input "695"
type input "942000052573301"
type input "D Tent P"
type input "Santa"
type input "[DEMOGRAPHIC_DATA] Cow"
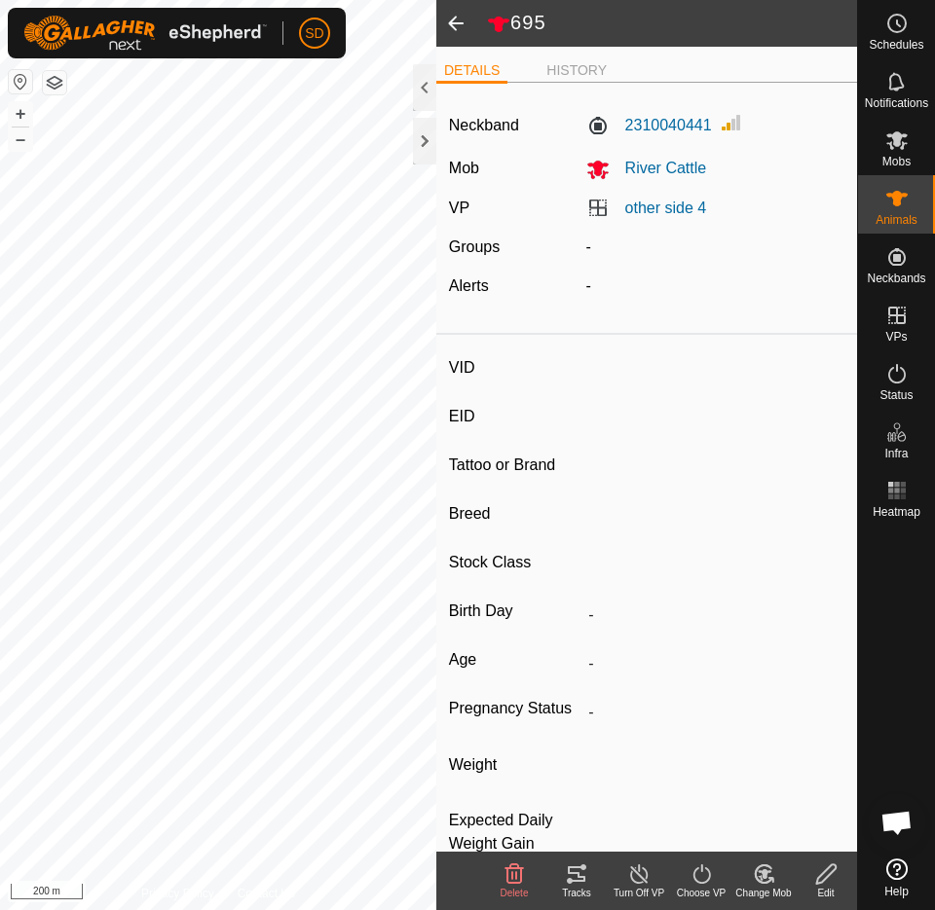
type input "0 kg"
type input "-"
